Goal: Task Accomplishment & Management: Complete application form

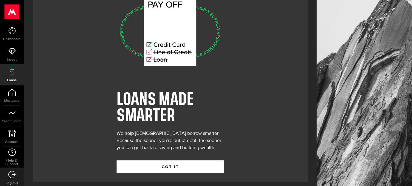
scroll to position [29, 0]
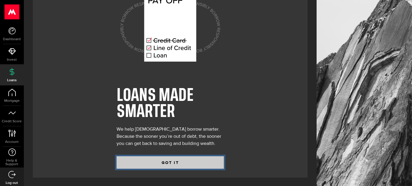
click at [166, 162] on button "GOT IT" at bounding box center [169, 162] width 107 height 13
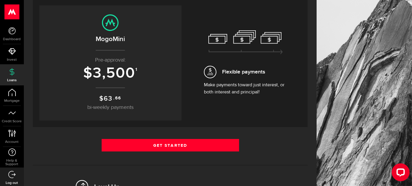
scroll to position [60, 0]
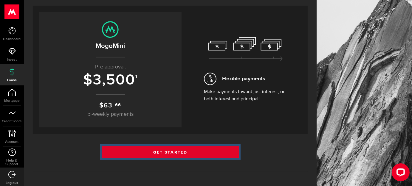
click at [161, 151] on link "Get Started" at bounding box center [170, 152] width 137 height 13
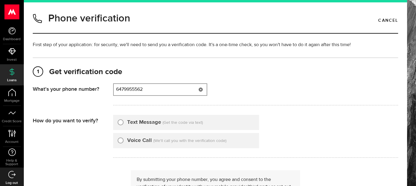
type input "6479955562"
click at [122, 123] on input "Text Message" at bounding box center [121, 122] width 6 height 6
radio input "true"
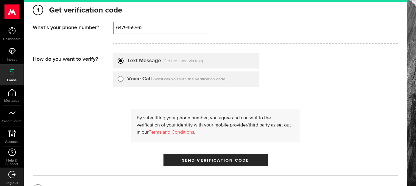
scroll to position [89, 0]
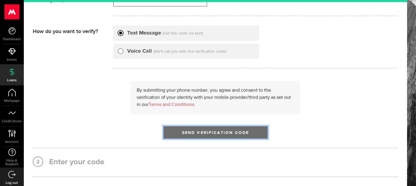
click at [191, 132] on span "Send Verification Code" at bounding box center [215, 133] width 67 height 4
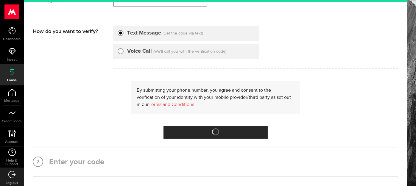
scroll to position [0, 0]
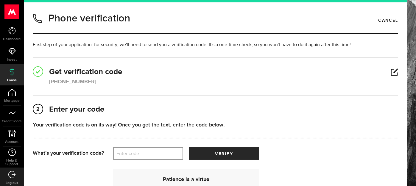
click at [150, 151] on label "Enter code" at bounding box center [148, 154] width 70 height 12
click at [150, 151] on input "Enter code" at bounding box center [148, 153] width 70 height 13
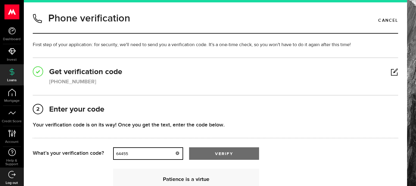
type input "64455"
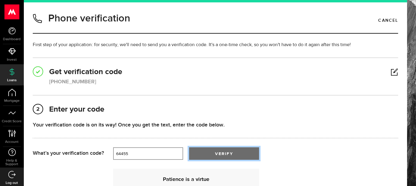
click at [226, 154] on span "submit" at bounding box center [223, 155] width 7 height 7
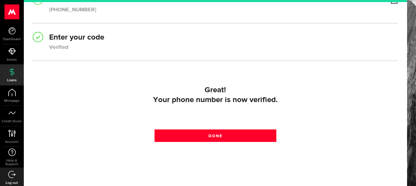
scroll to position [73, 0]
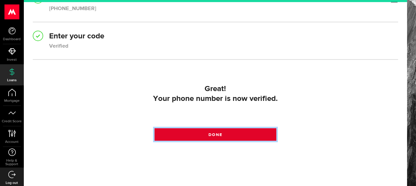
click at [216, 134] on span at bounding box center [215, 136] width 7 height 7
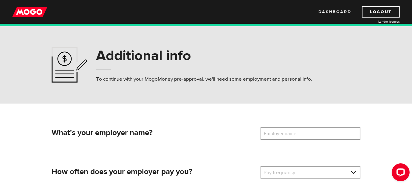
click at [329, 12] on link "Dashboard" at bounding box center [334, 11] width 33 height 11
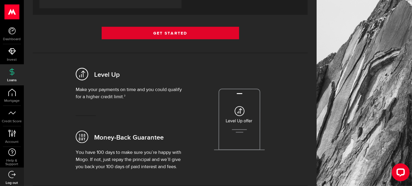
scroll to position [119, 0]
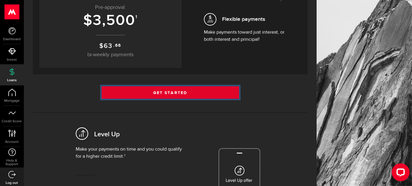
click at [159, 93] on link "Get Started" at bounding box center [170, 92] width 137 height 13
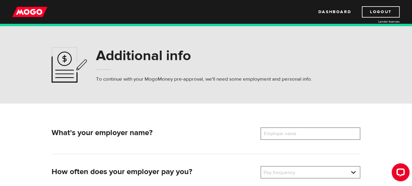
click at [276, 134] on label "Employer name" at bounding box center [284, 133] width 48 height 13
click at [276, 134] on input "Employer name" at bounding box center [310, 133] width 100 height 13
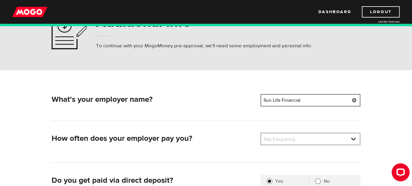
scroll to position [54, 0]
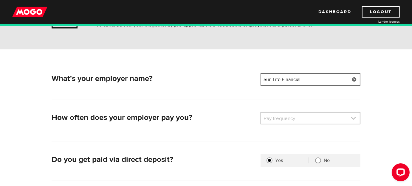
type input "Sun Life Financial"
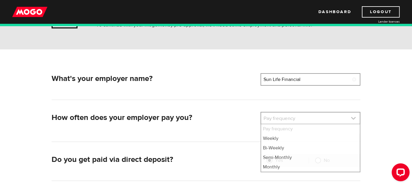
click at [339, 118] on link at bounding box center [310, 118] width 99 height 11
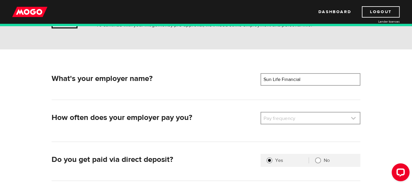
click at [333, 119] on link at bounding box center [310, 118] width 99 height 11
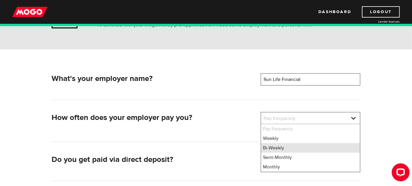
click at [289, 148] on li "Bi-Weekly" at bounding box center [310, 148] width 99 height 10
select select "2"
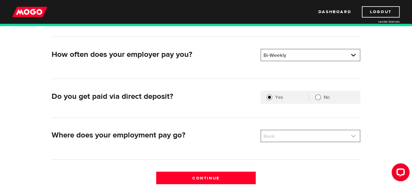
scroll to position [118, 0]
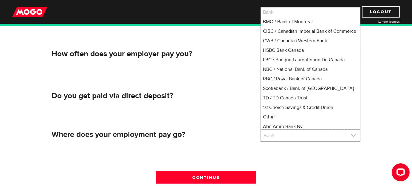
click at [292, 139] on link at bounding box center [310, 135] width 99 height 11
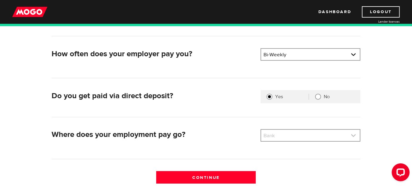
click at [292, 139] on link at bounding box center [310, 135] width 99 height 11
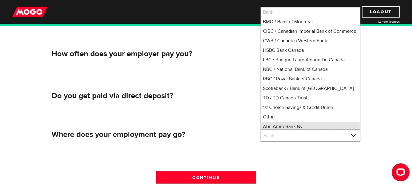
scroll to position [9, 0]
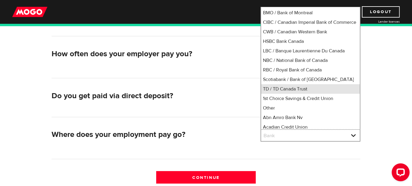
click at [287, 94] on li "TD / TD Canada Trust" at bounding box center [310, 89] width 99 height 10
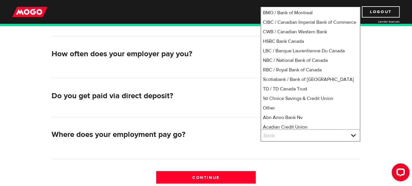
select select "9"
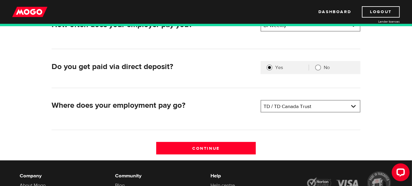
scroll to position [158, 0]
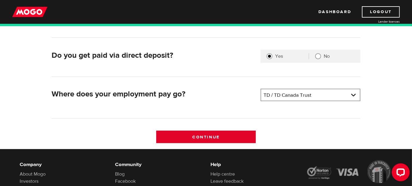
click at [213, 135] on input "Continue" at bounding box center [206, 137] width 100 height 13
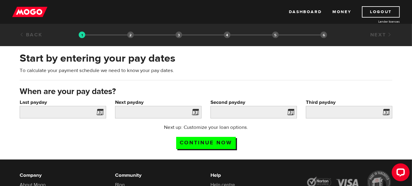
click at [100, 111] on span at bounding box center [98, 113] width 9 height 10
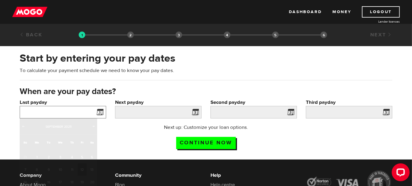
click at [79, 111] on input "Last payday" at bounding box center [63, 112] width 86 height 13
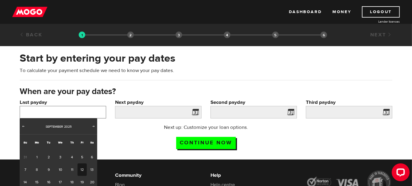
click at [79, 111] on input "Last payday" at bounding box center [63, 112] width 86 height 13
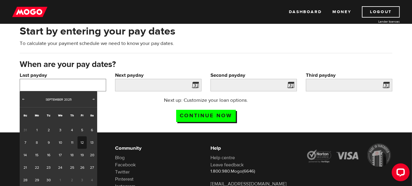
scroll to position [30, 0]
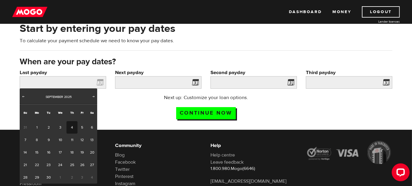
click at [73, 125] on link "4" at bounding box center [71, 127] width 11 height 13
type input "[DATE]"
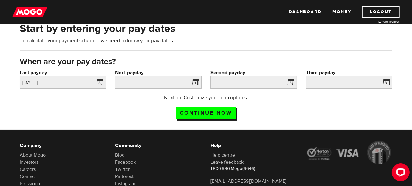
click at [196, 83] on span at bounding box center [193, 84] width 9 height 10
click at [163, 82] on input "Next payday" at bounding box center [158, 82] width 86 height 13
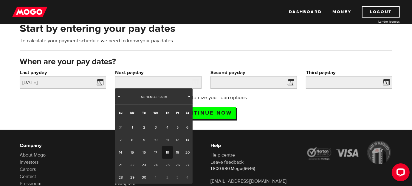
click at [166, 152] on link "18" at bounding box center [167, 152] width 11 height 13
type input "[DATE]"
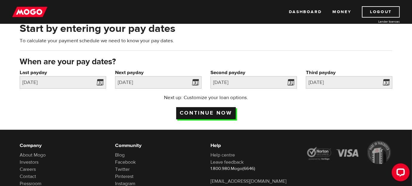
click at [206, 114] on input "Continue now" at bounding box center [206, 113] width 60 height 12
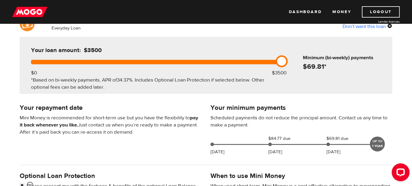
scroll to position [60, 0]
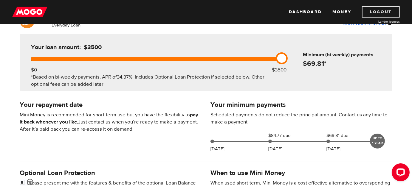
click at [384, 12] on link "Logout" at bounding box center [381, 11] width 38 height 11
